Goal: Register for event/course

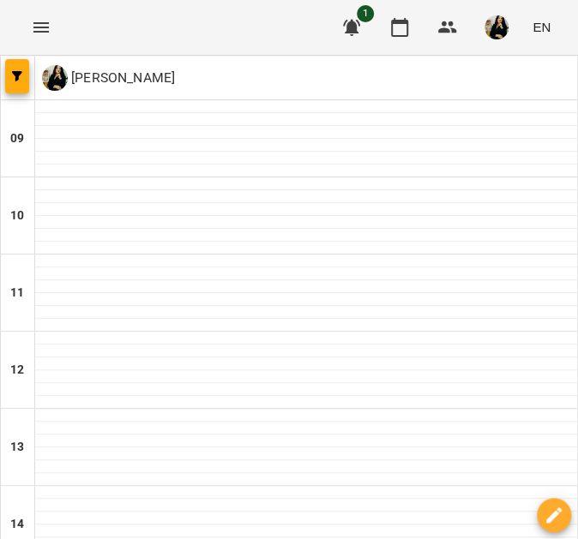
scroll to position [514, 0]
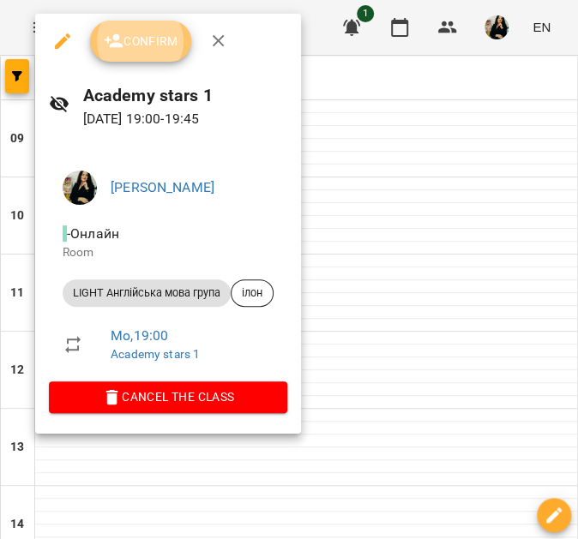
click at [143, 31] on span "Confirm" at bounding box center [141, 41] width 74 height 21
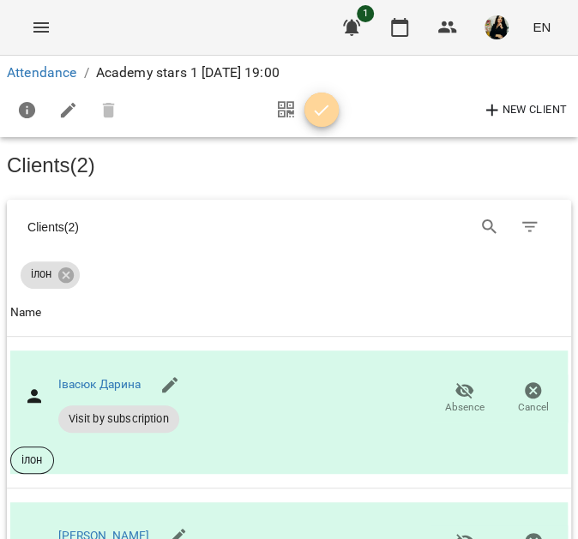
click at [318, 111] on icon "button" at bounding box center [321, 110] width 21 height 21
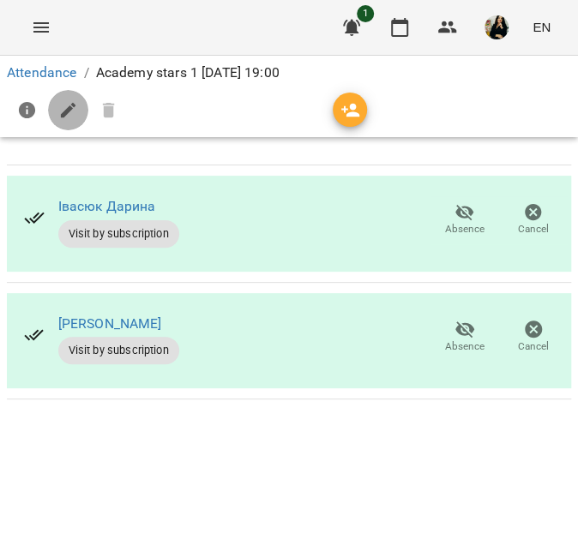
click at [60, 110] on icon "button" at bounding box center [68, 110] width 21 height 21
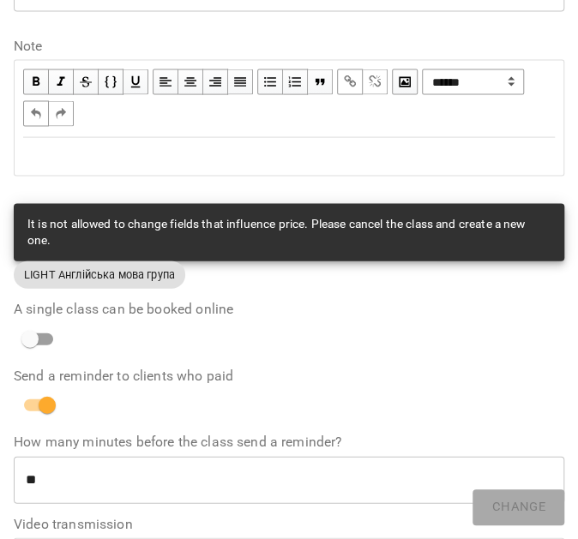
scroll to position [857, 0]
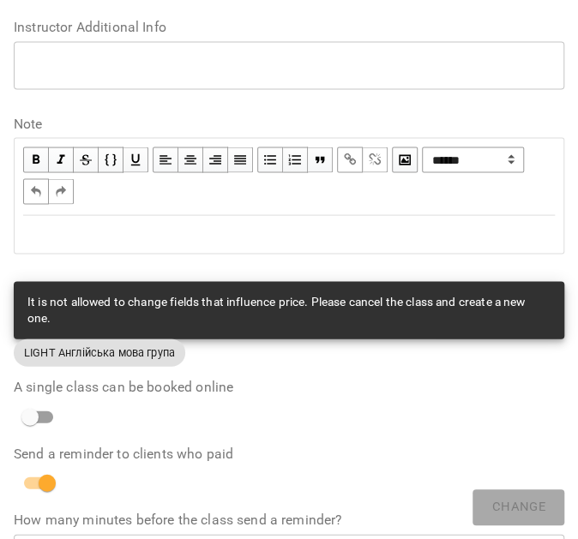
click at [200, 248] on div "Edit text" at bounding box center [288, 234] width 547 height 36
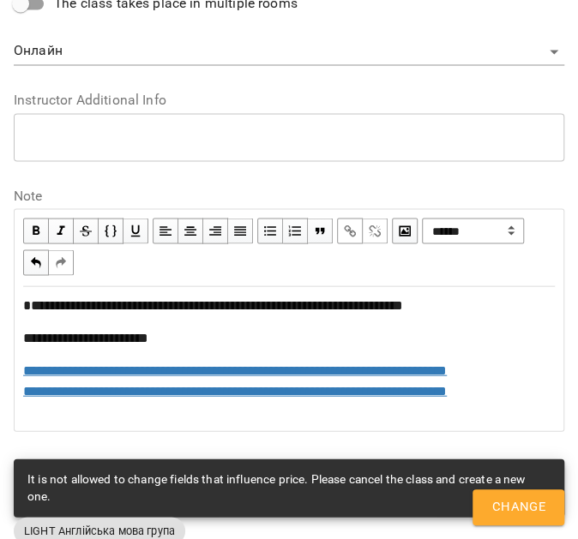
scroll to position [928, 0]
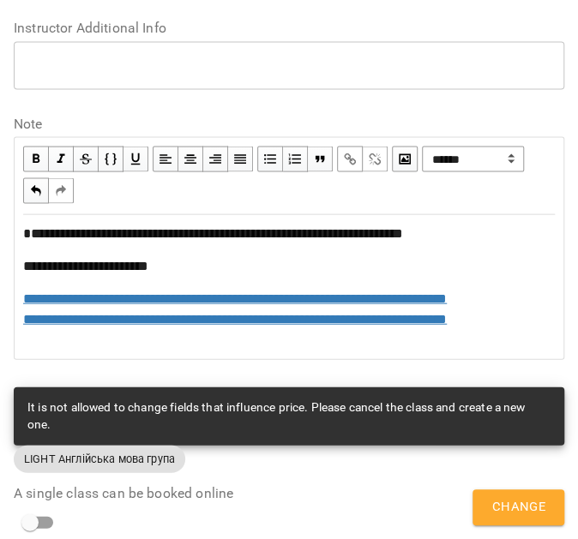
click at [200, 248] on div "**********" at bounding box center [288, 287] width 531 height 127
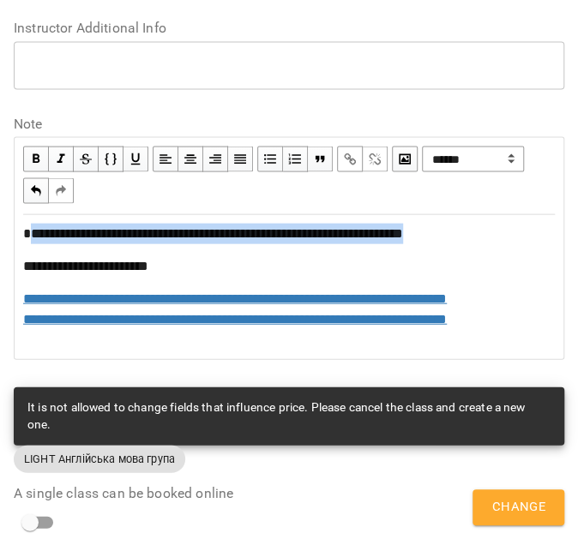
drag, startPoint x: 495, startPoint y: 234, endPoint x: 25, endPoint y: 234, distance: 470.5
click at [25, 234] on div "**********" at bounding box center [288, 234] width 531 height 21
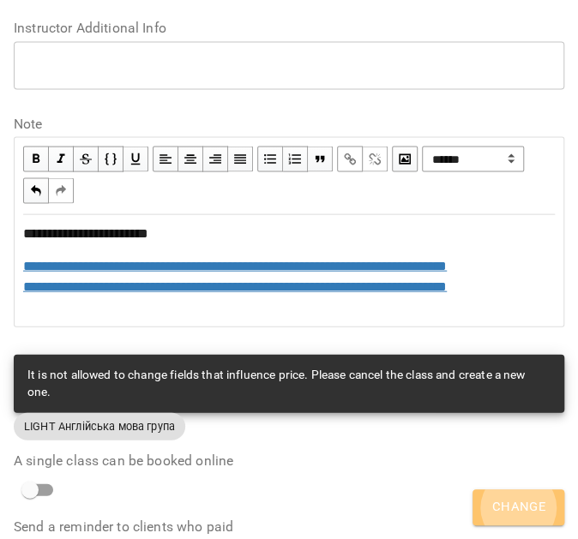
click at [526, 516] on span "Change" at bounding box center [518, 507] width 54 height 22
